Goal: Task Accomplishment & Management: Use online tool/utility

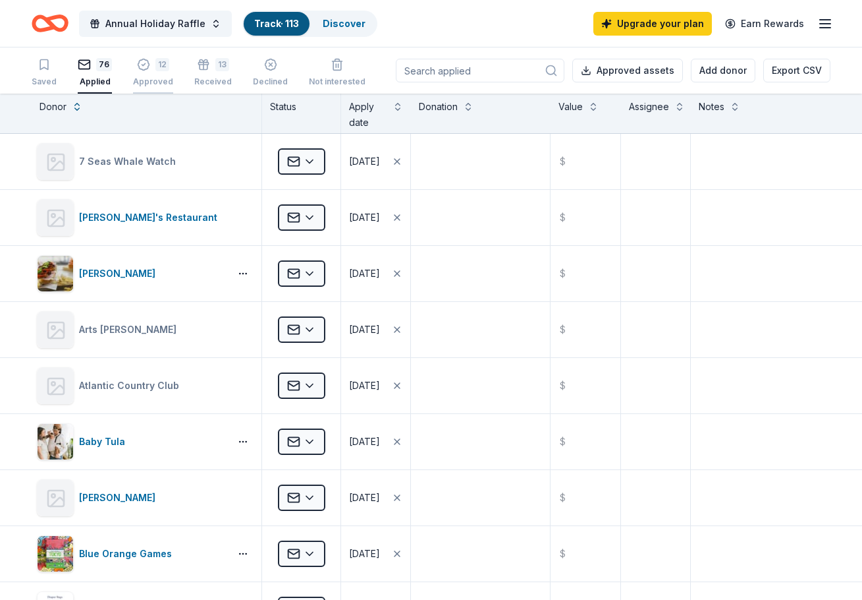
click at [155, 63] on div "12" at bounding box center [162, 64] width 14 height 13
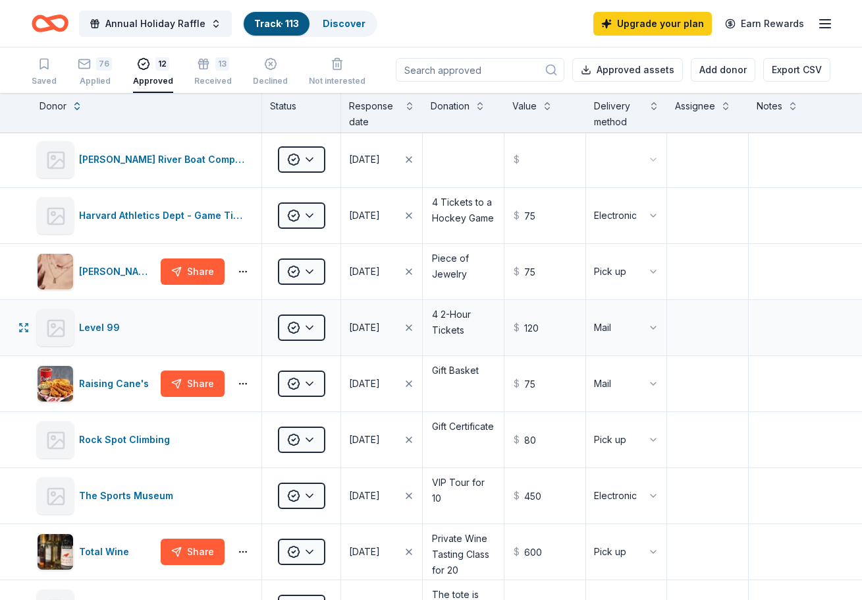
scroll to position [58, 0]
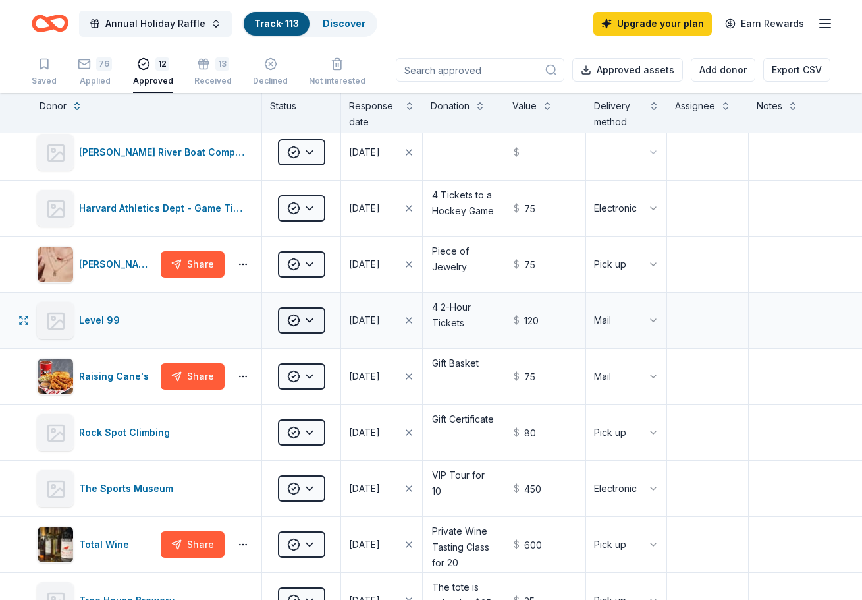
click at [319, 322] on html "Annual Holiday Raffle Track · 113 Discover Upgrade your plan Earn Rewards Saved…" at bounding box center [431, 299] width 862 height 600
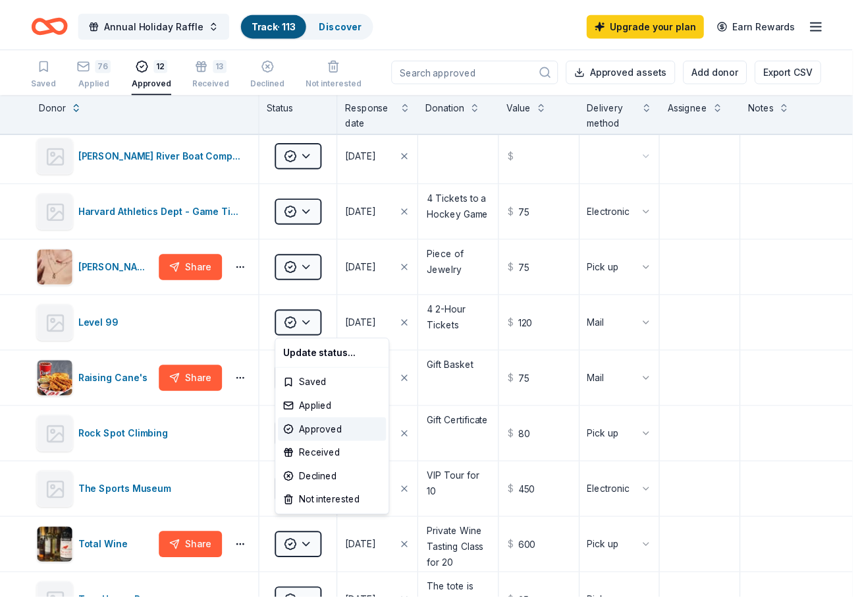
scroll to position [61, 0]
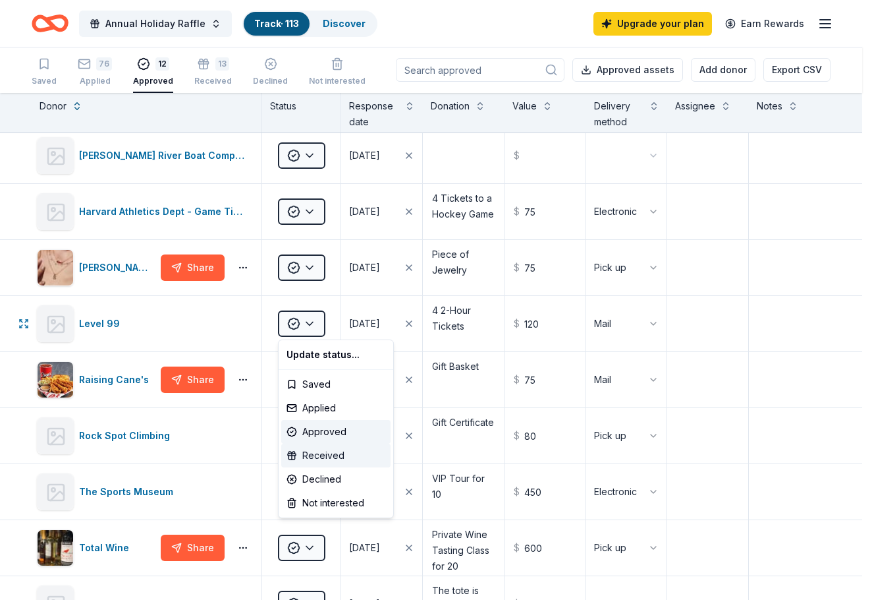
click at [323, 457] on div "Received" at bounding box center [335, 455] width 109 height 24
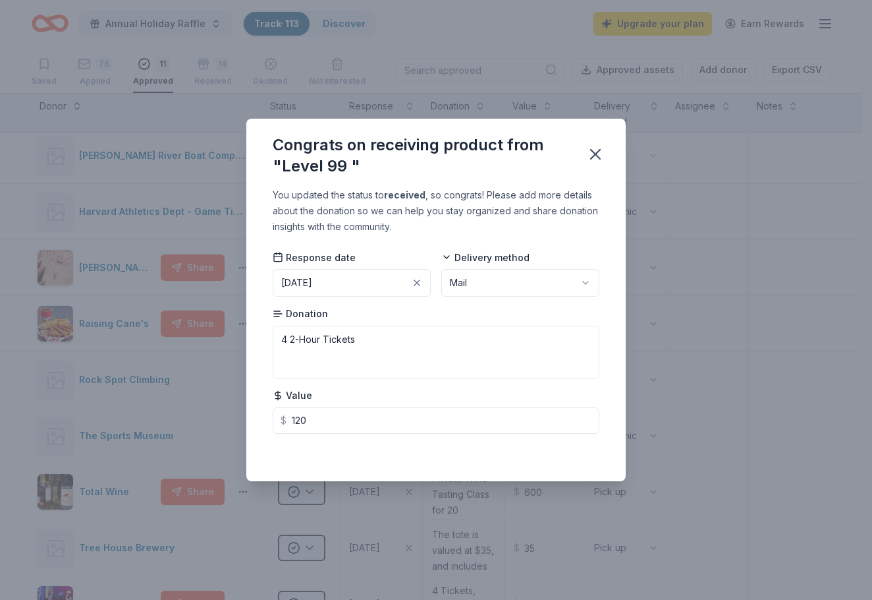
click at [590, 169] on div "Congrats on receiving product from "Level 99 "" at bounding box center [435, 153] width 379 height 69
click at [597, 147] on icon "button" at bounding box center [595, 154] width 18 height 18
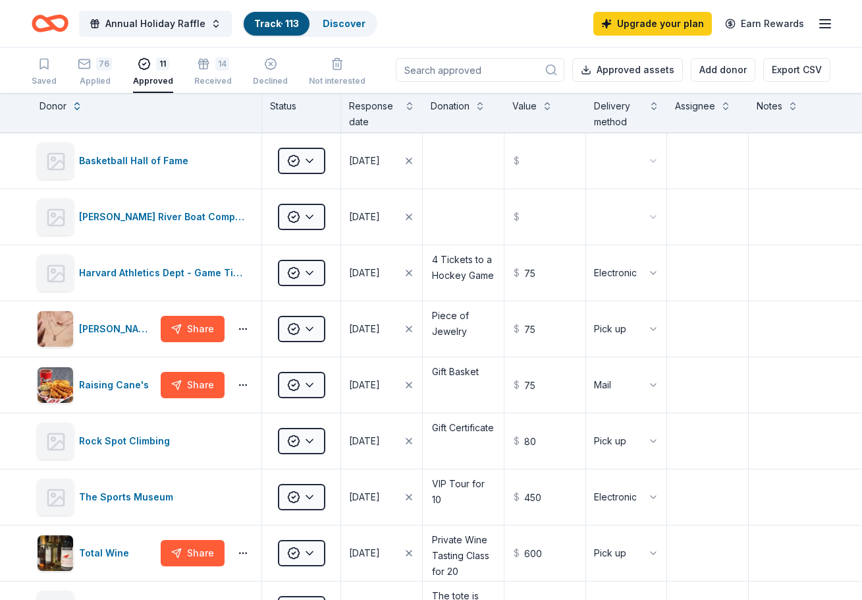
scroll to position [0, 0]
click at [104, 68] on div "76" at bounding box center [104, 64] width 16 height 13
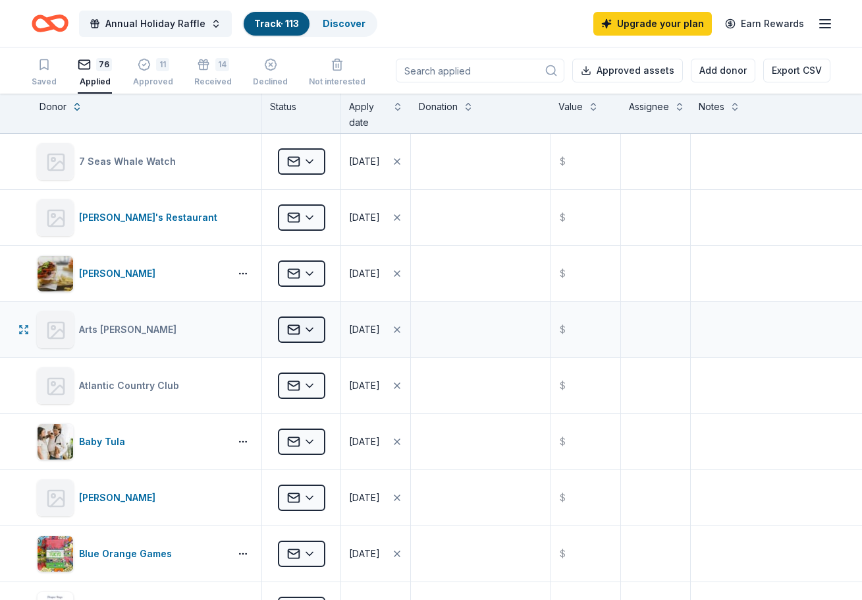
click at [310, 332] on html "Annual Holiday Raffle Track · 113 Discover Upgrade your plan Earn Rewards Saved…" at bounding box center [431, 300] width 862 height 600
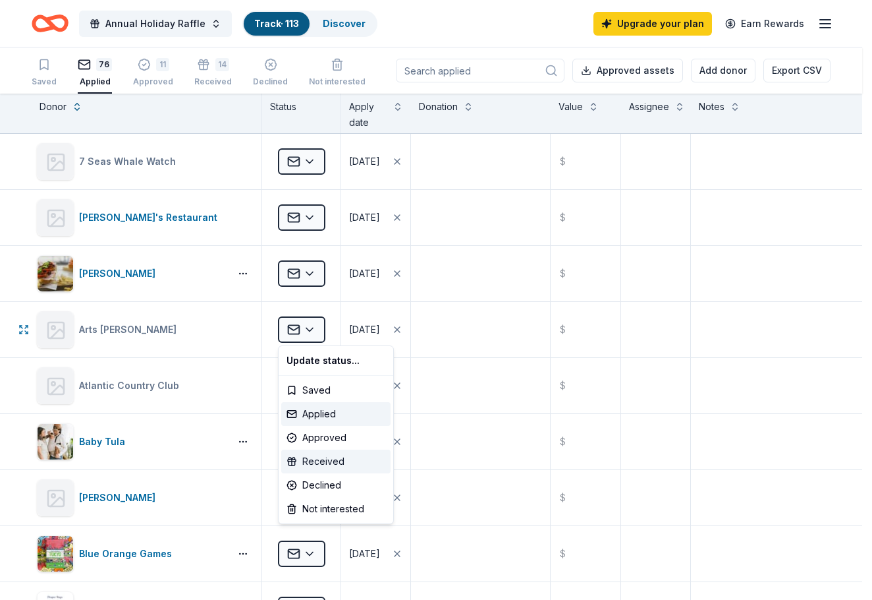
drag, startPoint x: 333, startPoint y: 442, endPoint x: 333, endPoint y: 462, distance: 19.8
click at [333, 462] on div "Update status... Saved Applied Approved Received Declined Not interested" at bounding box center [336, 434] width 116 height 179
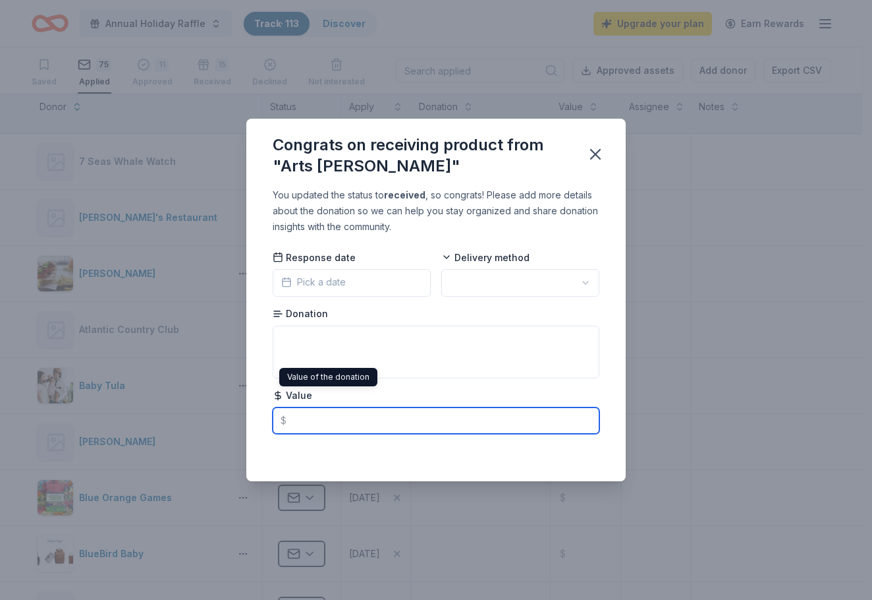
click at [297, 431] on input "text" at bounding box center [436, 420] width 327 height 26
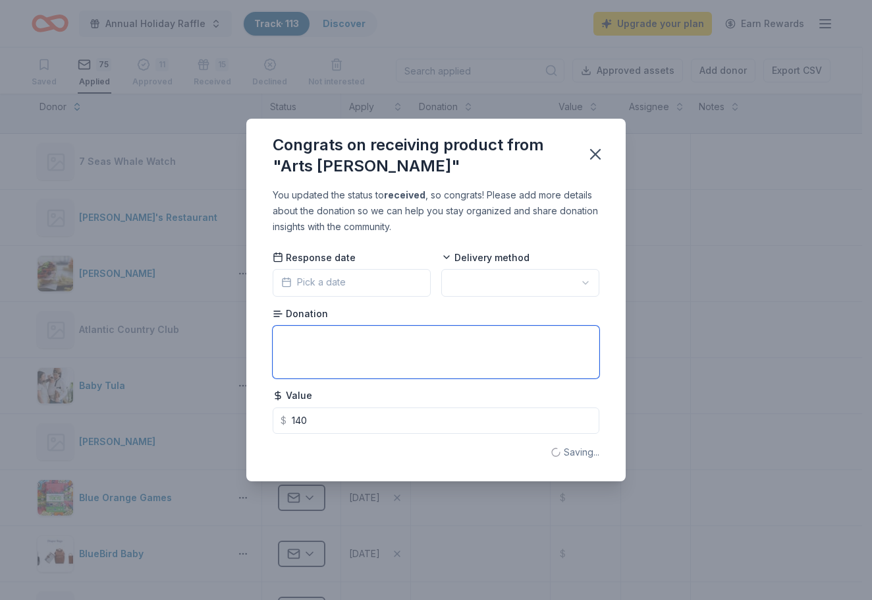
type input "140.00"
click at [325, 344] on textarea at bounding box center [436, 351] width 327 height 53
type textarea "2 Vouchers for any show for the [DATE]-[DATE] season"
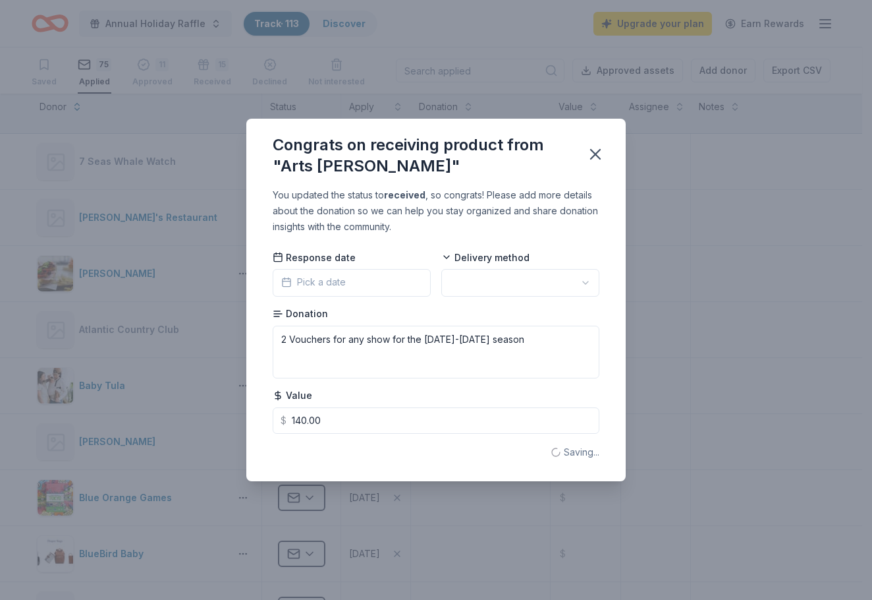
click at [500, 277] on html "Annual Holiday Raffle Track · 113 Discover Upgrade your plan Earn Rewards Saved…" at bounding box center [436, 300] width 872 height 600
drag, startPoint x: 491, startPoint y: 344, endPoint x: 491, endPoint y: 357, distance: 13.2
click at [373, 293] on button "Pick a date" at bounding box center [352, 283] width 158 height 28
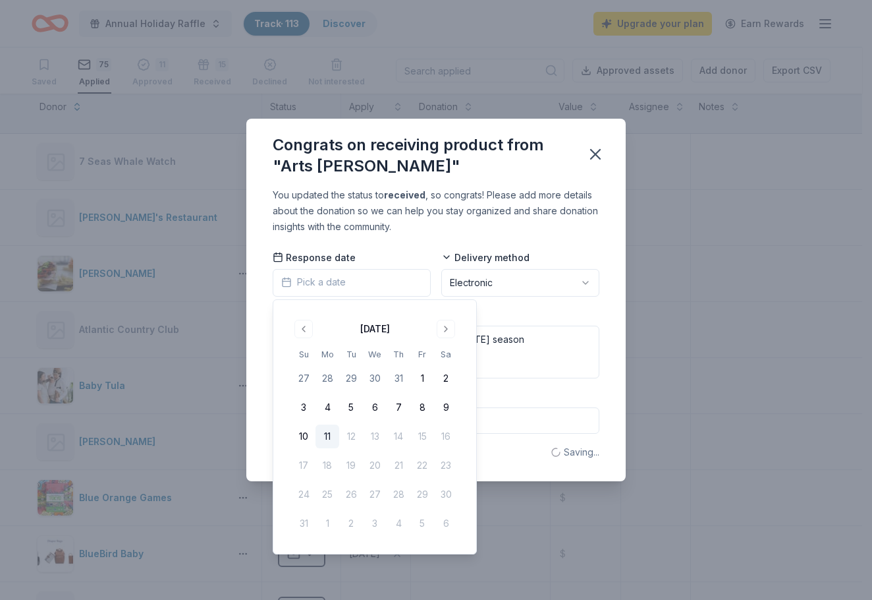
click at [326, 436] on button "11" at bounding box center [328, 436] width 24 height 24
click at [600, 160] on icon "button" at bounding box center [595, 154] width 18 height 18
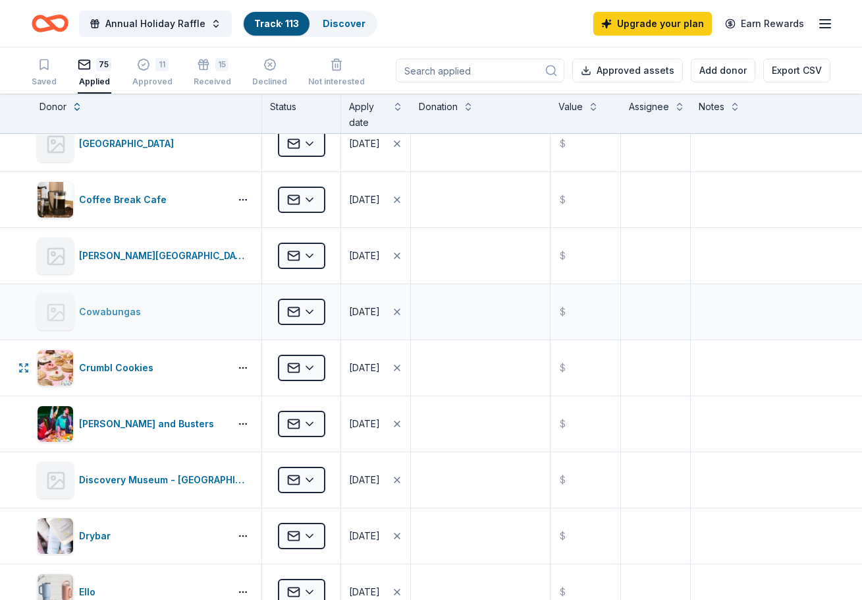
scroll to position [856, 0]
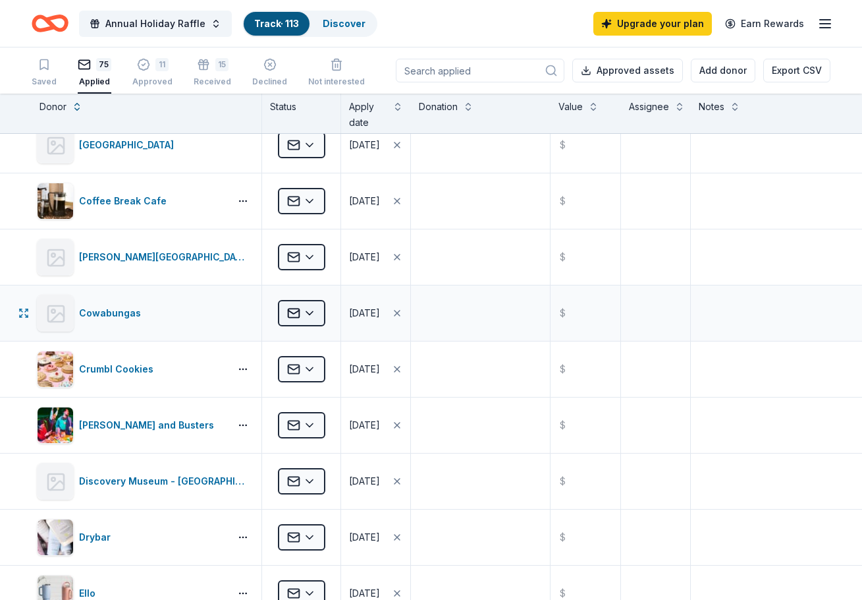
click at [304, 312] on html "Annual Holiday Raffle Track · 113 Discover Upgrade your plan Earn Rewards Saved…" at bounding box center [431, 300] width 862 height 600
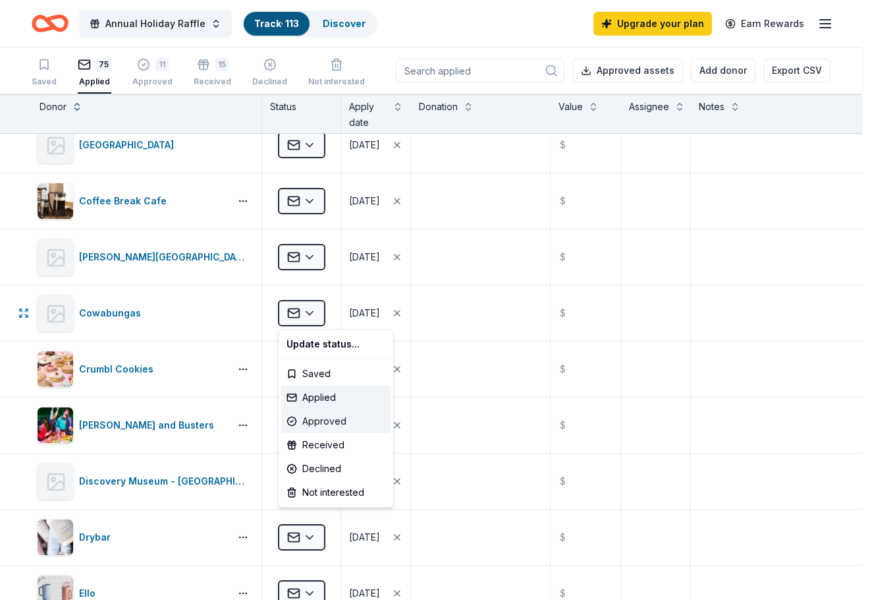
click at [335, 426] on div "Approved" at bounding box center [335, 421] width 109 height 24
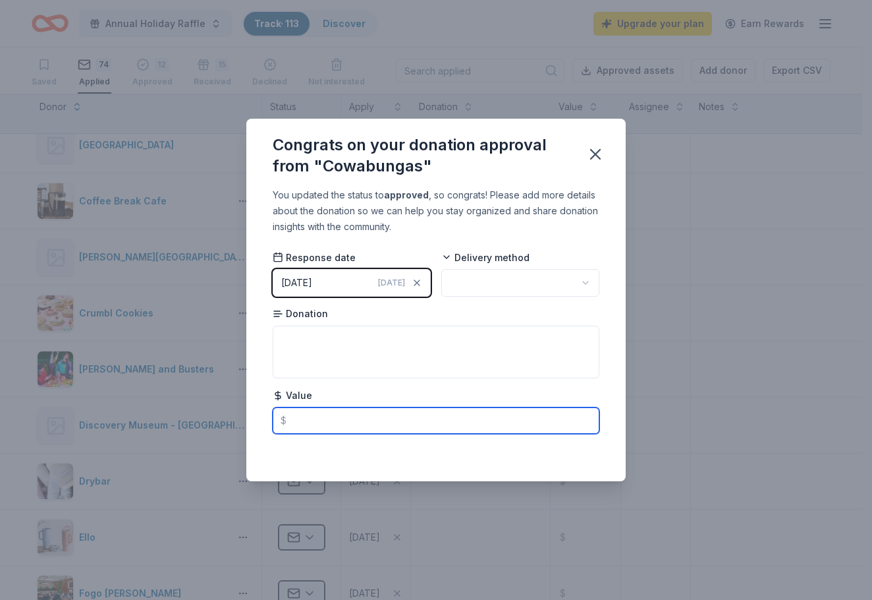
click at [327, 418] on input "text" at bounding box center [436, 420] width 327 height 26
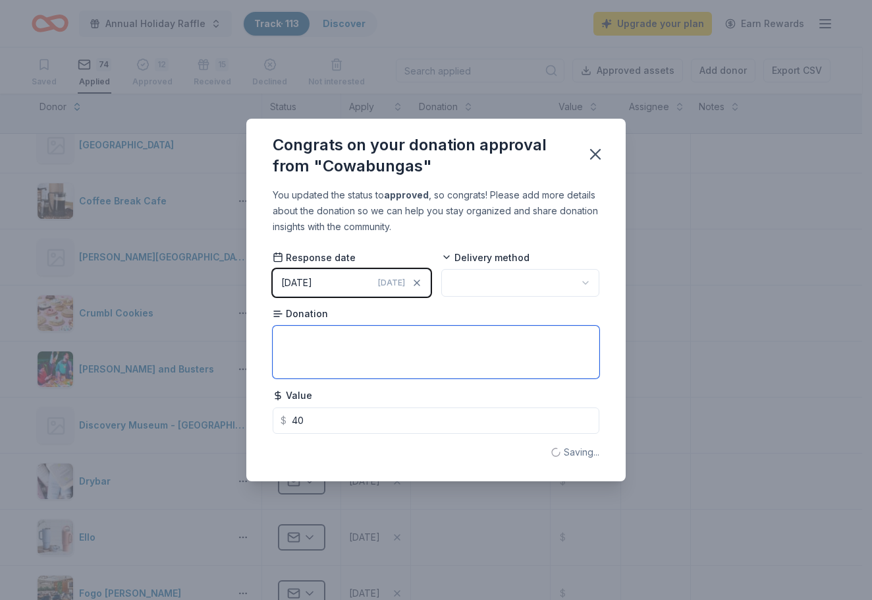
type input "40.00"
click at [416, 357] on textarea at bounding box center [436, 351] width 327 height 53
type textarea "2 Hour pass"
drag, startPoint x: 601, startPoint y: 150, endPoint x: 482, endPoint y: 335, distance: 219.9
click at [483, 335] on div "Congrats on your donation approval from "Cowabungas" You updated the status to …" at bounding box center [435, 300] width 379 height 362
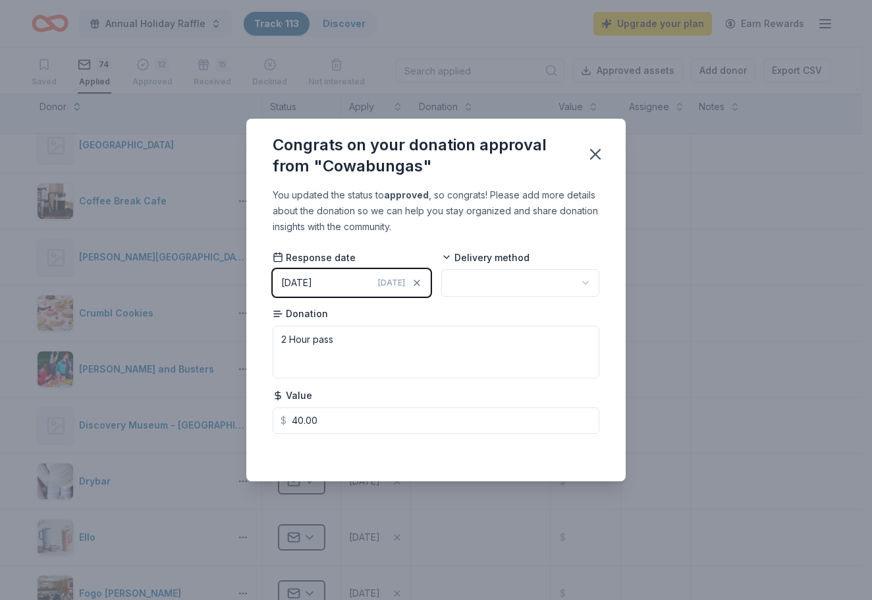
click at [495, 289] on html "Annual Holiday Raffle Track · 113 Discover Upgrade your plan Earn Rewards Saved…" at bounding box center [436, 300] width 872 height 600
click at [605, 140] on div "Congrats on your donation approval from "Cowabungas"" at bounding box center [435, 153] width 379 height 69
click at [600, 148] on icon "button" at bounding box center [595, 154] width 18 height 18
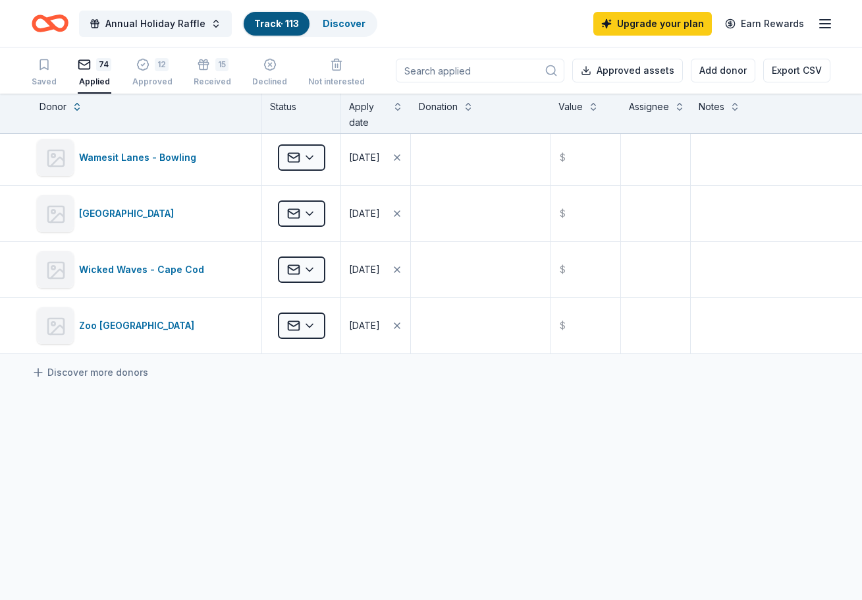
scroll to position [3925, 0]
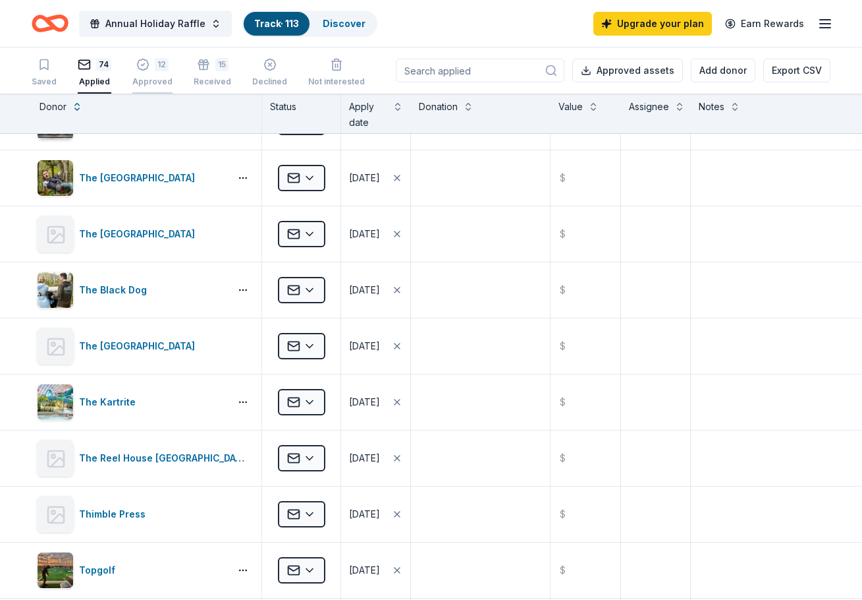
click at [165, 73] on div "12 Approved" at bounding box center [152, 72] width 40 height 29
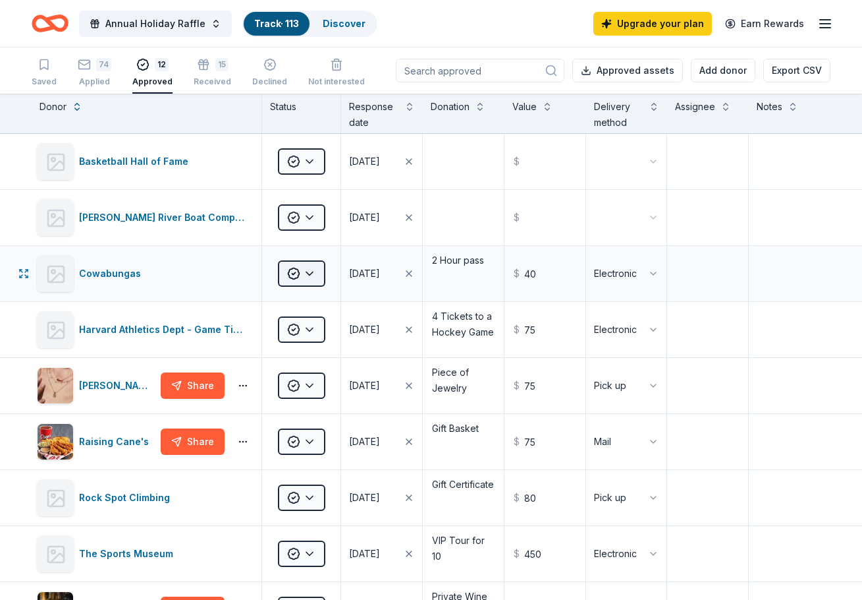
click at [320, 267] on html "Annual Holiday Raffle Track · 113 Discover Upgrade your plan Earn Rewards Saved…" at bounding box center [431, 300] width 862 height 600
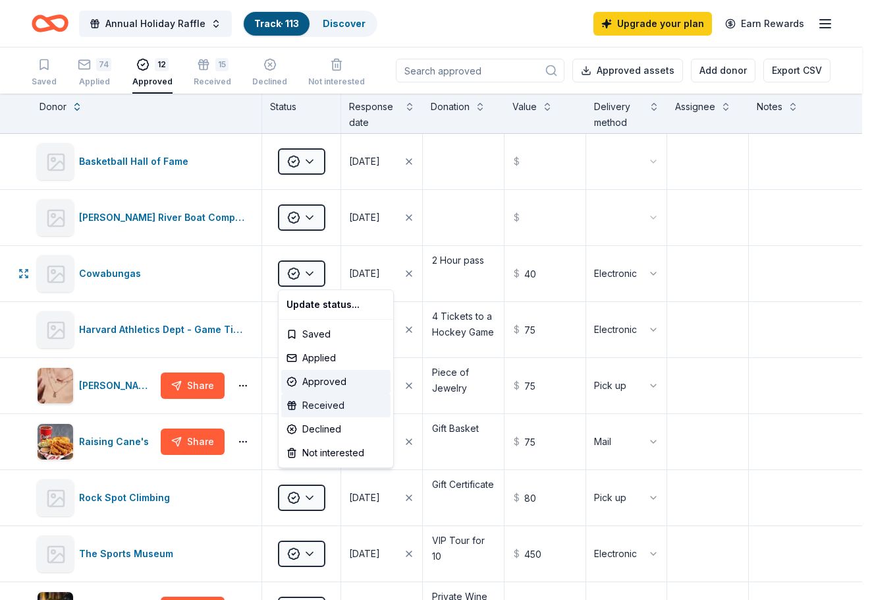
click at [331, 408] on div "Received" at bounding box center [335, 405] width 109 height 24
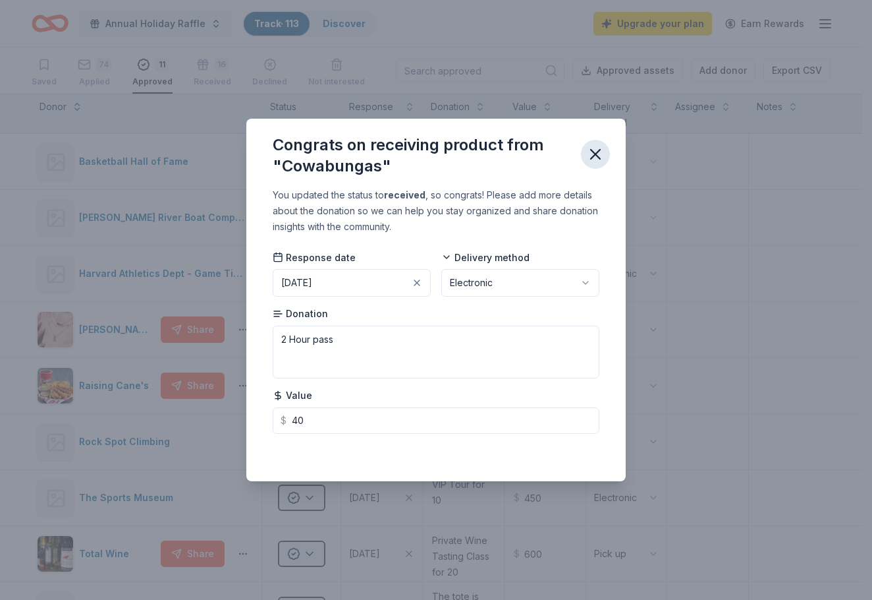
click at [600, 154] on icon "button" at bounding box center [595, 154] width 18 height 18
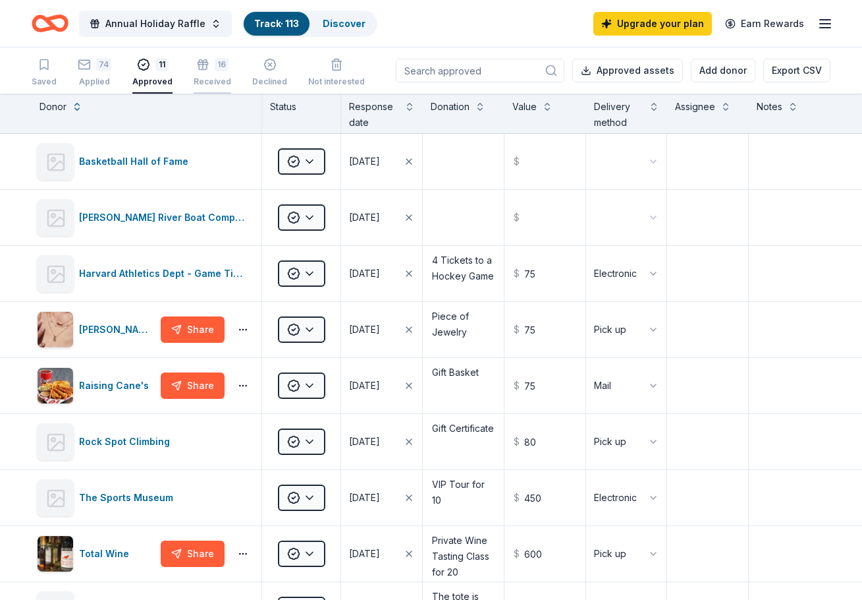
click at [215, 80] on div "Received" at bounding box center [213, 74] width 38 height 11
